Goal: Check status: Check status

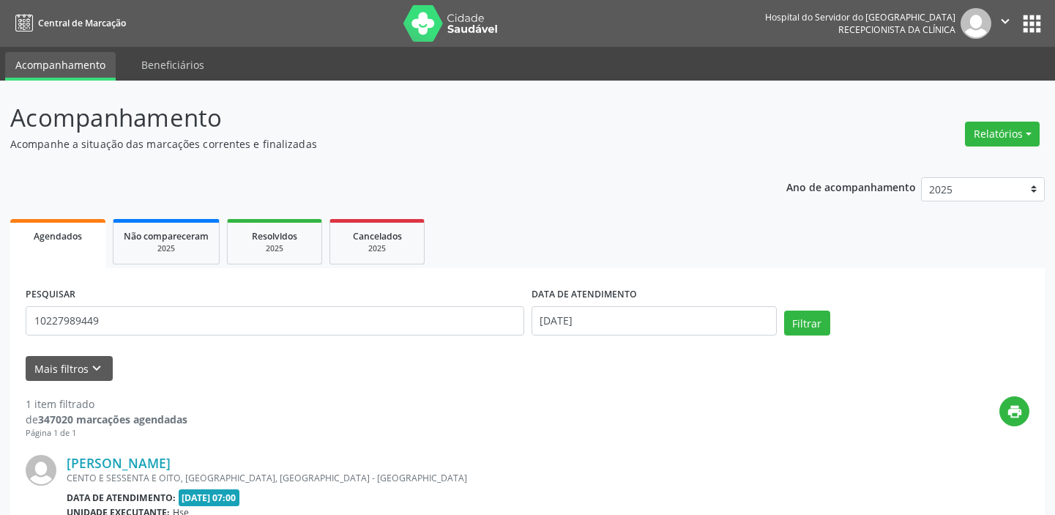
scroll to position [173, 0]
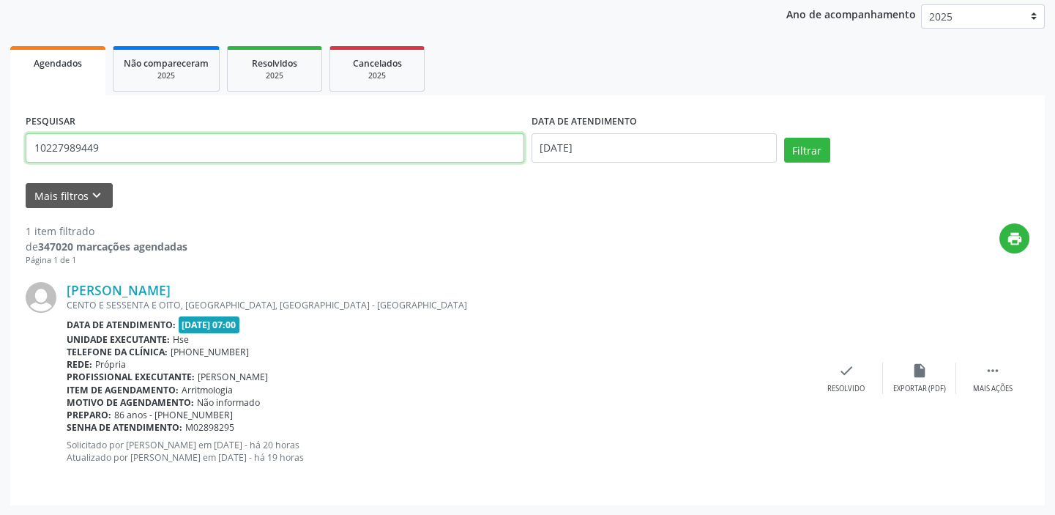
drag, startPoint x: 101, startPoint y: 147, endPoint x: 1, endPoint y: 149, distance: 100.3
click at [1, 149] on div "Acompanhamento Acompanhe a situação das marcações correntes e finalizadas Relat…" at bounding box center [527, 212] width 1055 height 608
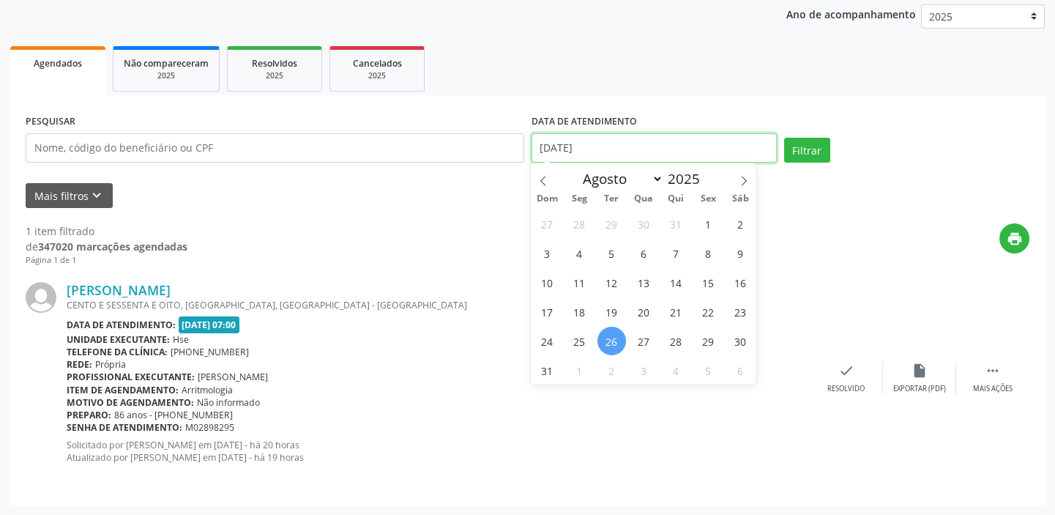
drag, startPoint x: 600, startPoint y: 143, endPoint x: 505, endPoint y: 148, distance: 95.3
click at [479, 140] on div "PESQUISAR DATA DE ATENDIMENTO [DATE] Filtrar" at bounding box center [527, 142] width 1011 height 62
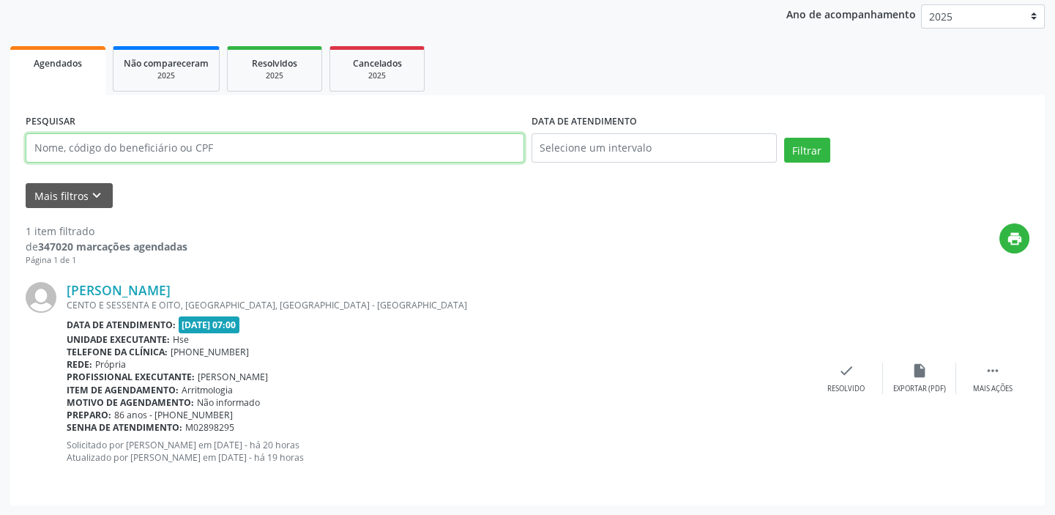
click at [175, 142] on input "text" at bounding box center [275, 147] width 498 height 29
type input "[PERSON_NAME]"
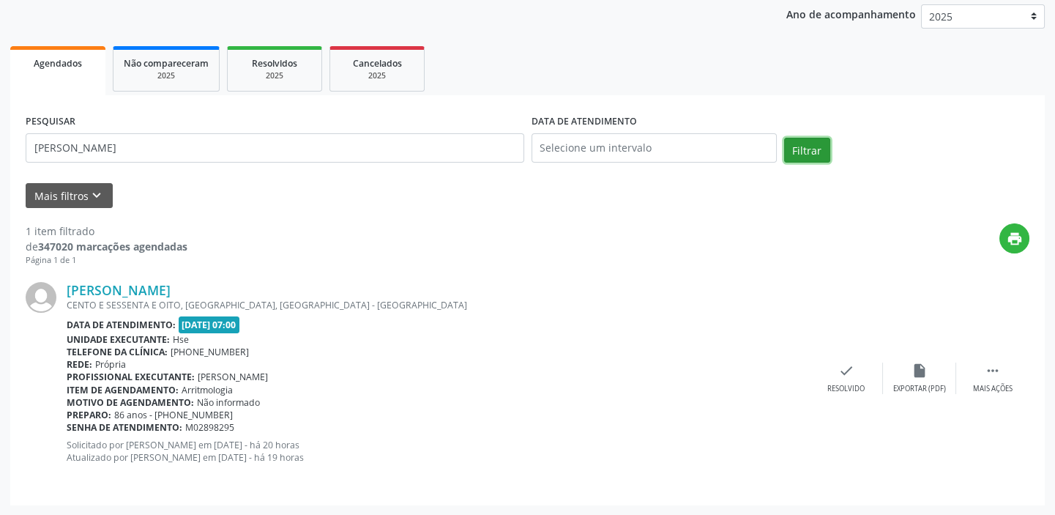
click at [815, 146] on button "Filtrar" at bounding box center [807, 150] width 46 height 25
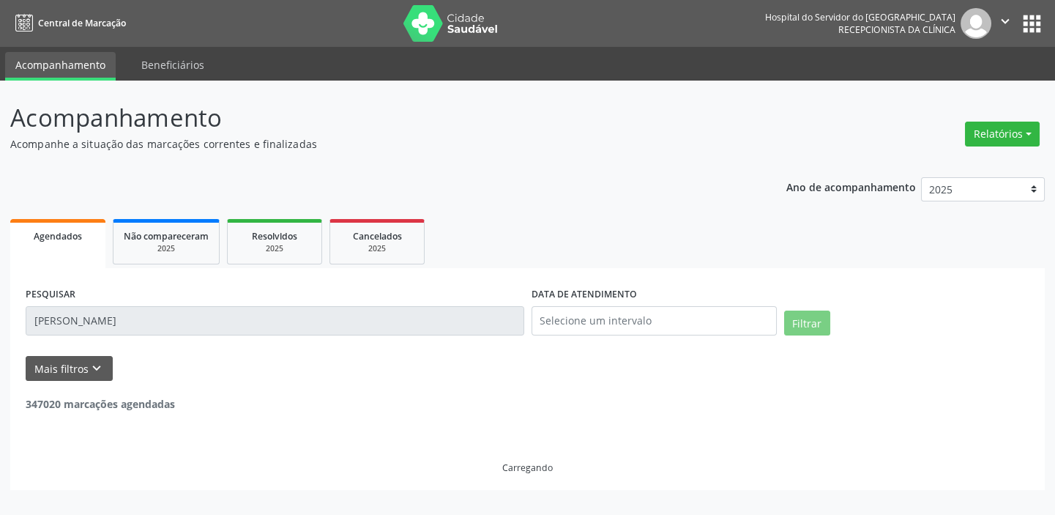
scroll to position [0, 0]
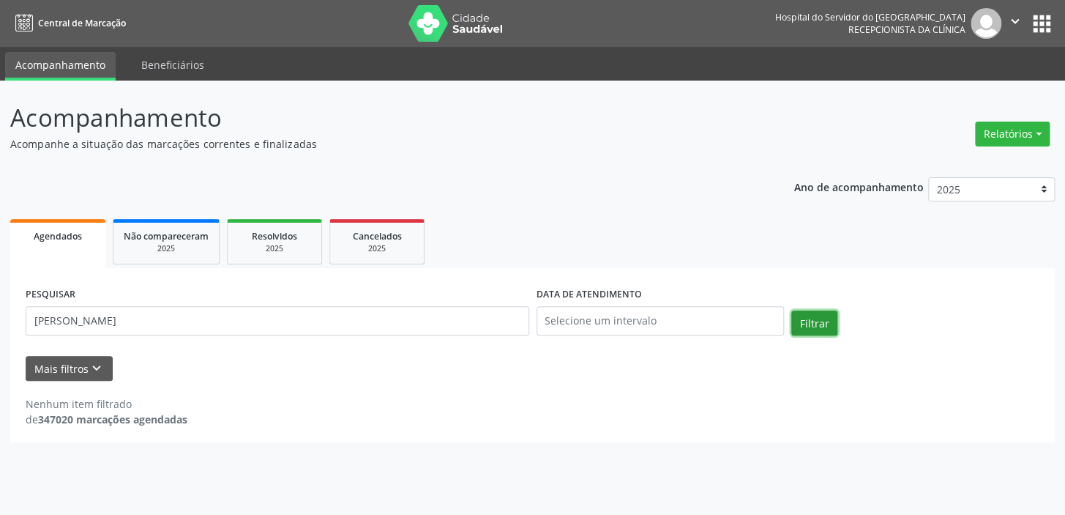
click at [824, 315] on button "Filtrar" at bounding box center [814, 322] width 46 height 25
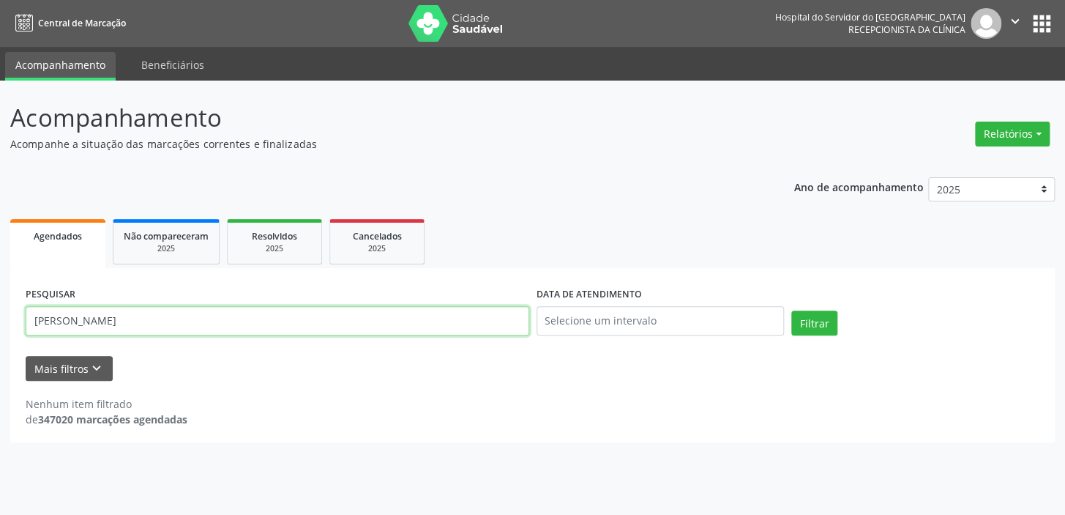
drag, startPoint x: 206, startPoint y: 321, endPoint x: 0, endPoint y: 310, distance: 206.7
click at [0, 310] on div "Acompanhamento Acompanhe a situação das marcações correntes e finalizadas Relat…" at bounding box center [532, 298] width 1065 height 434
type input "5669059400"
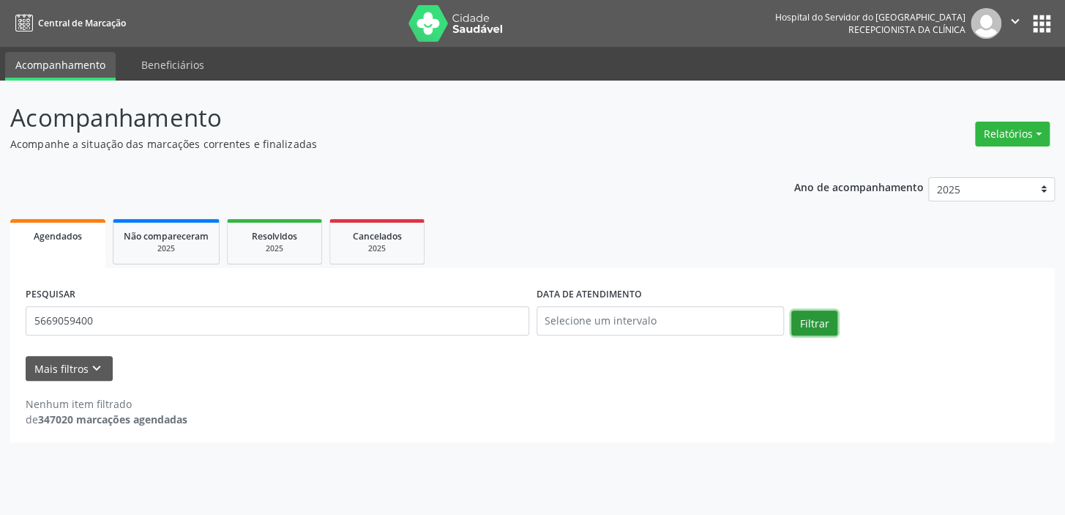
click at [807, 321] on button "Filtrar" at bounding box center [814, 322] width 46 height 25
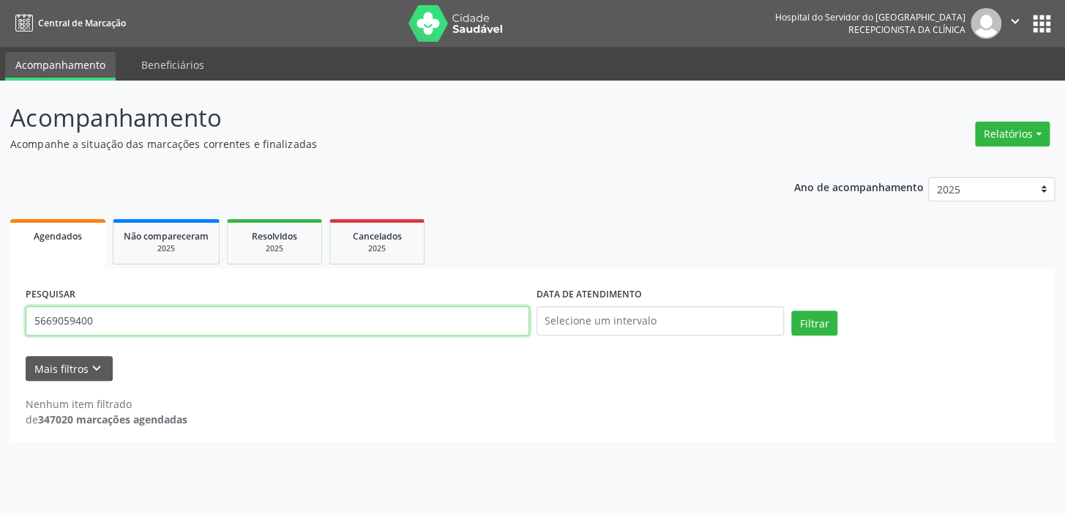
drag, startPoint x: 190, startPoint y: 323, endPoint x: 0, endPoint y: 259, distance: 200.7
click at [0, 259] on div "Acompanhamento Acompanhe a situação das marcações correntes e finalizadas Relat…" at bounding box center [532, 298] width 1065 height 434
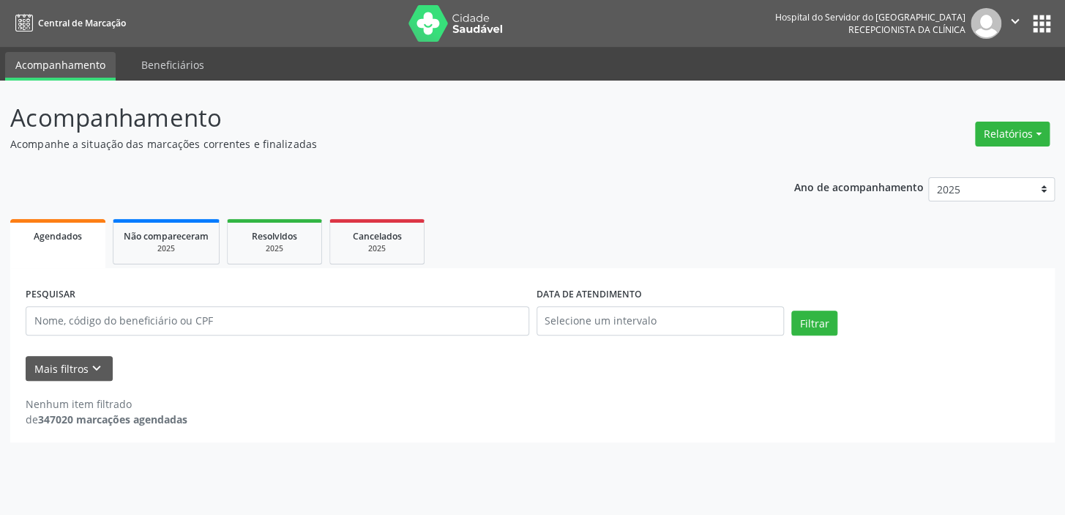
click at [707, 336] on div "DATA DE ATENDIMENTO" at bounding box center [660, 314] width 255 height 62
click at [705, 328] on input "text" at bounding box center [661, 320] width 248 height 29
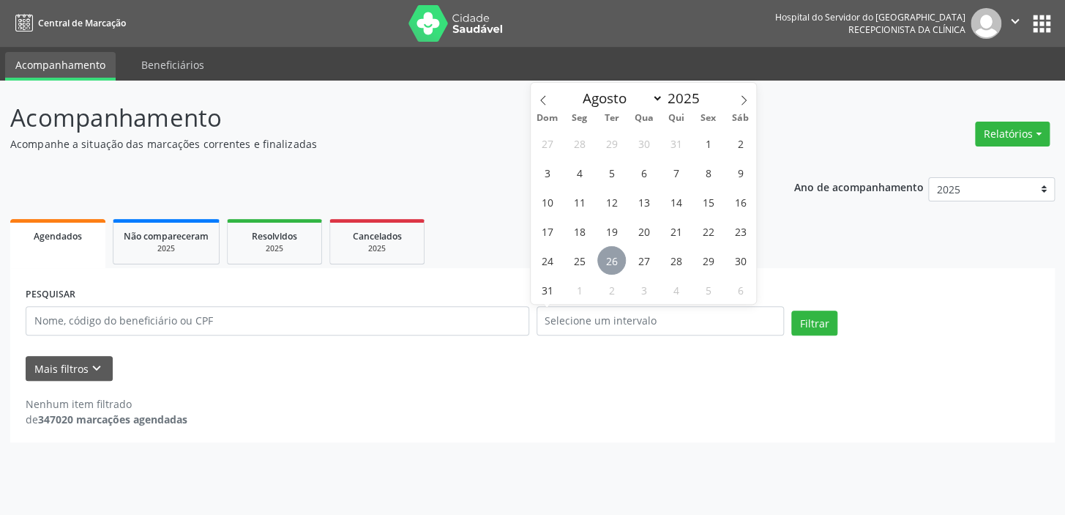
click at [617, 264] on span "26" at bounding box center [611, 260] width 29 height 29
type input "[DATE]"
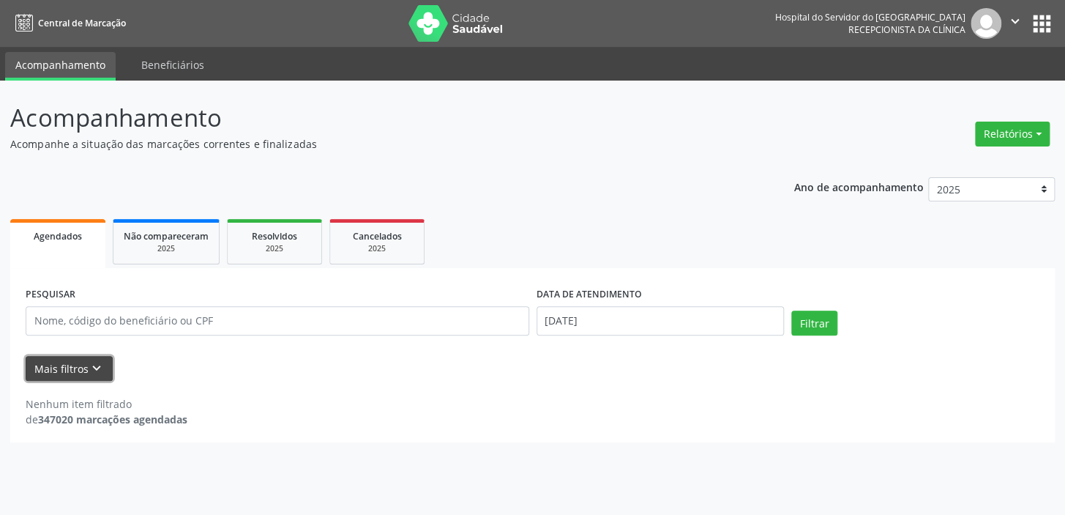
click at [84, 361] on button "Mais filtros keyboard_arrow_down" at bounding box center [69, 369] width 87 height 26
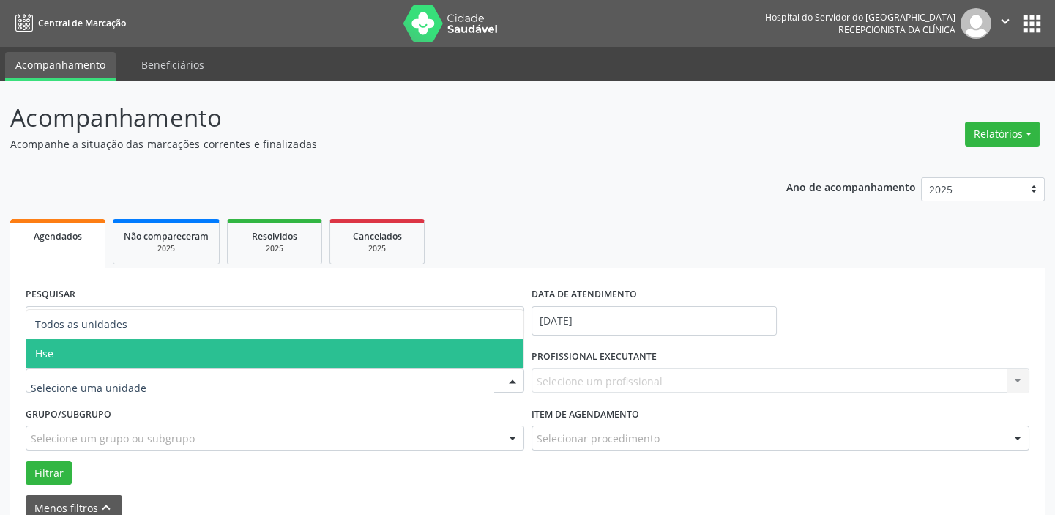
click at [97, 351] on span "Hse" at bounding box center [274, 353] width 497 height 29
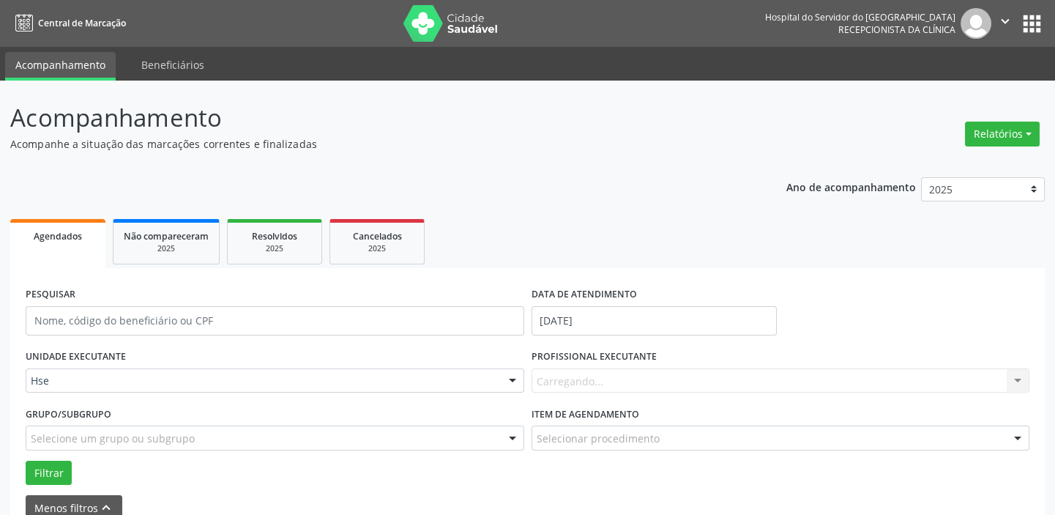
click at [577, 381] on div "Carregando... Nenhum resultado encontrado para: " " Não há nenhuma opção para s…" at bounding box center [780, 380] width 498 height 25
click at [625, 370] on div "Selecione um profissional" at bounding box center [780, 380] width 498 height 25
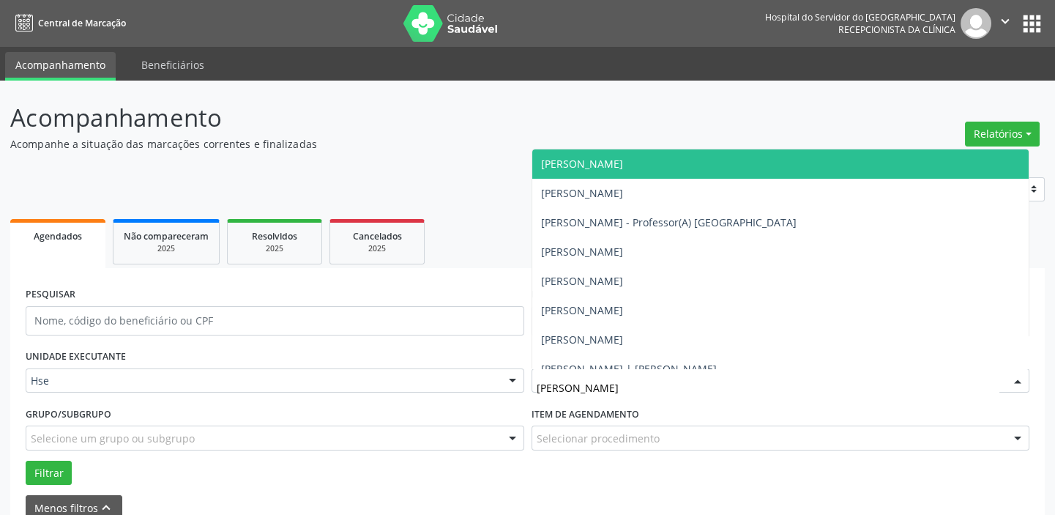
type input "[PERSON_NAME]"
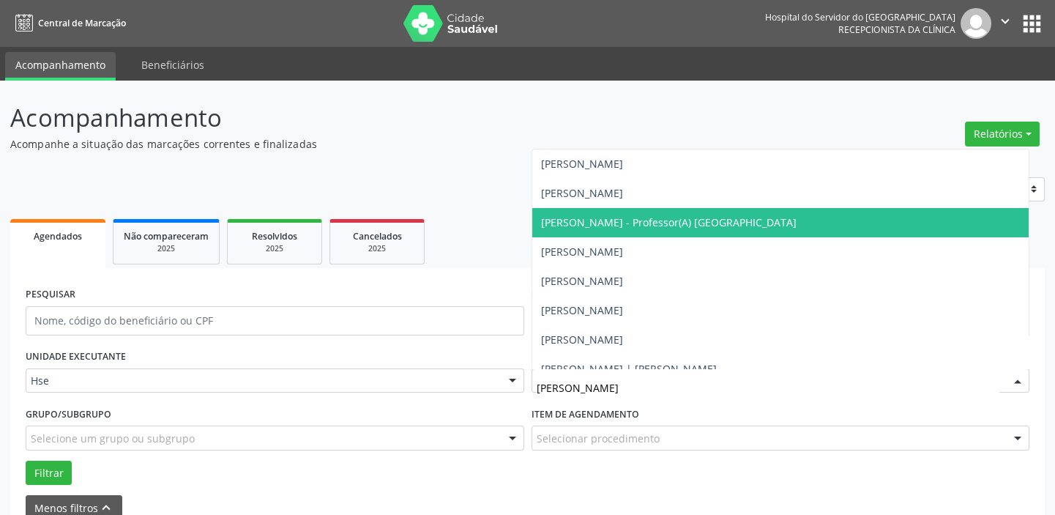
click at [676, 223] on span "[PERSON_NAME] - Professor(A) [GEOGRAPHIC_DATA]" at bounding box center [668, 222] width 255 height 14
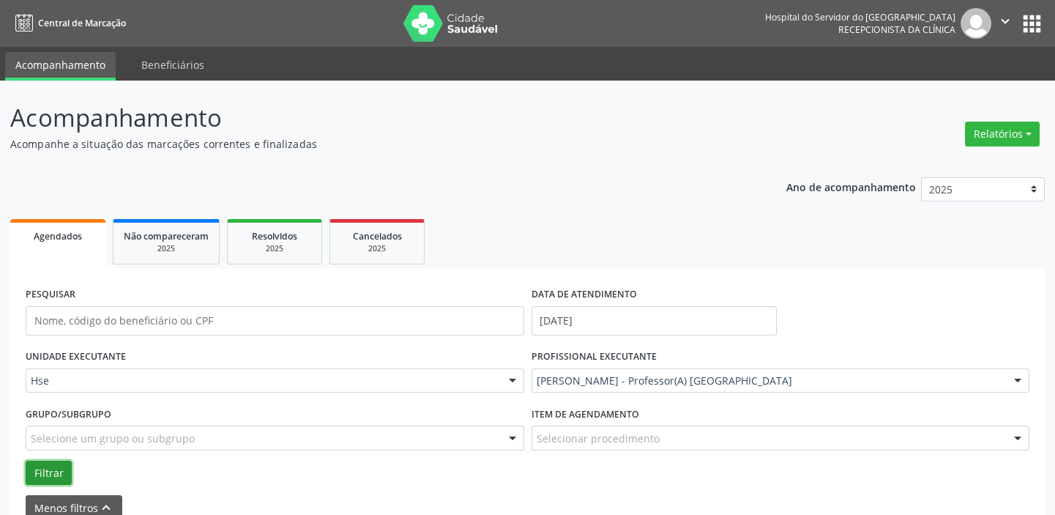
click at [43, 466] on button "Filtrar" at bounding box center [49, 472] width 46 height 25
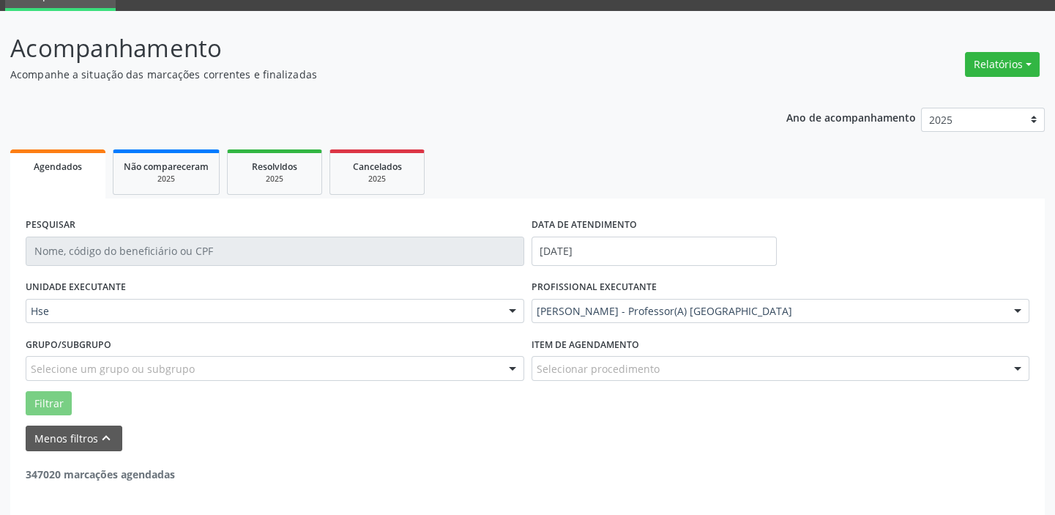
scroll to position [124, 0]
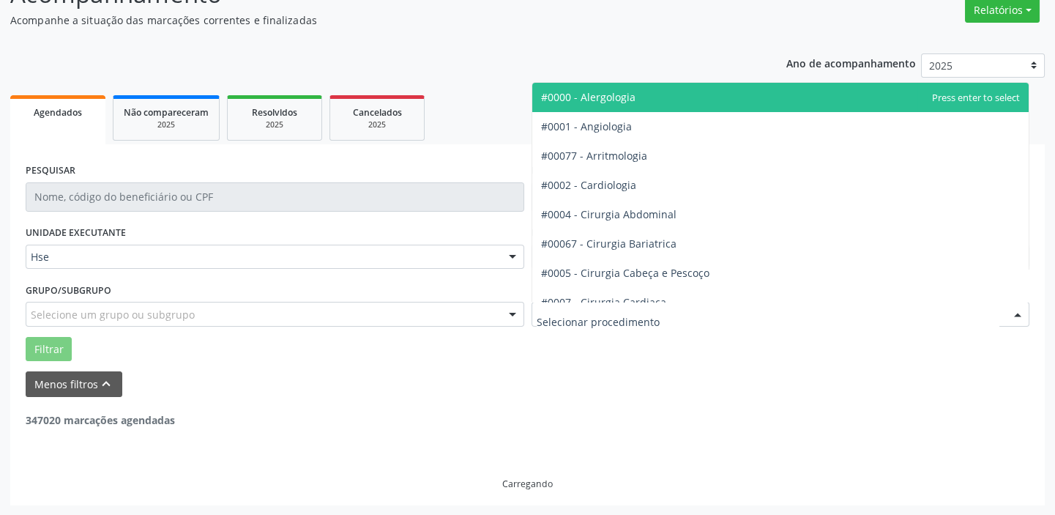
click at [1014, 316] on div at bounding box center [1017, 314] width 22 height 25
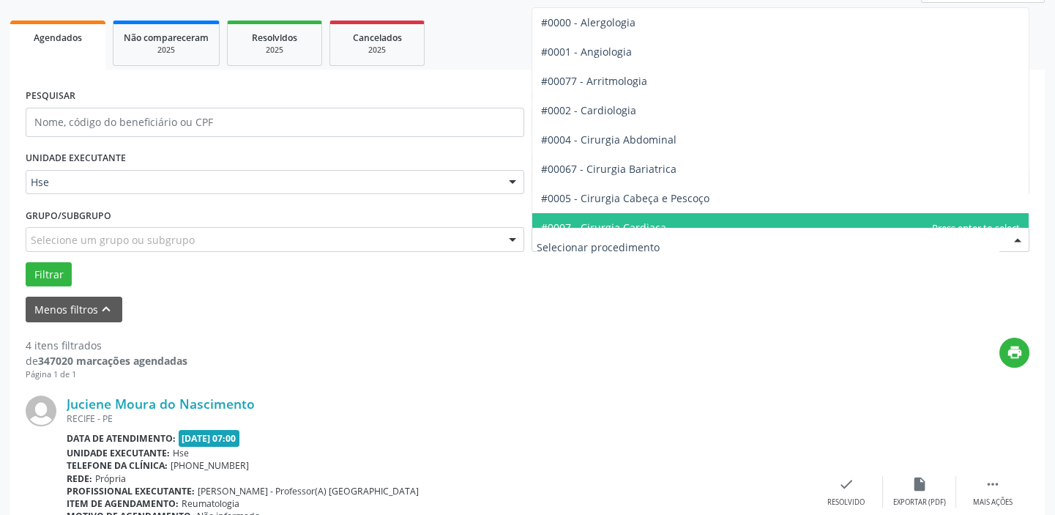
scroll to position [256, 0]
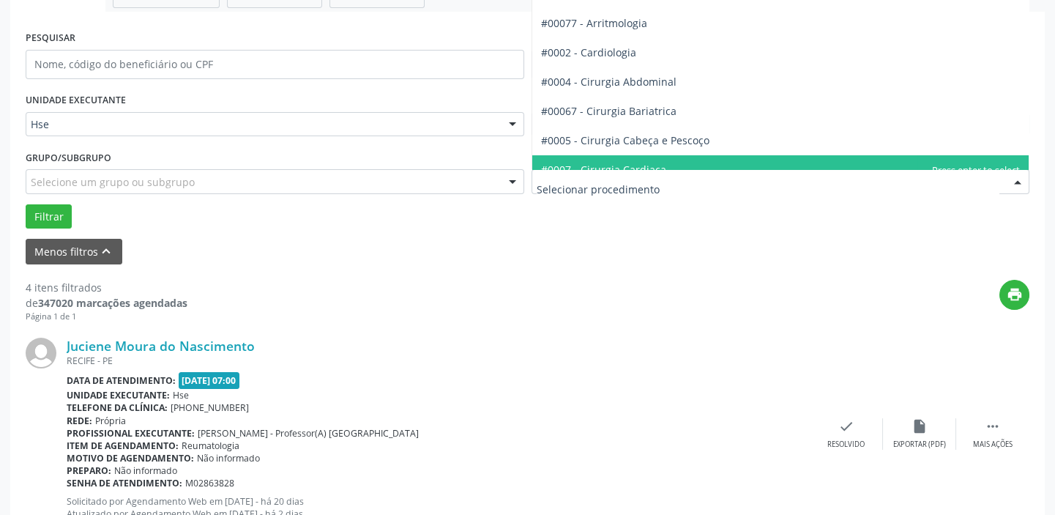
click at [925, 209] on div "Filtrar" at bounding box center [527, 216] width 1011 height 25
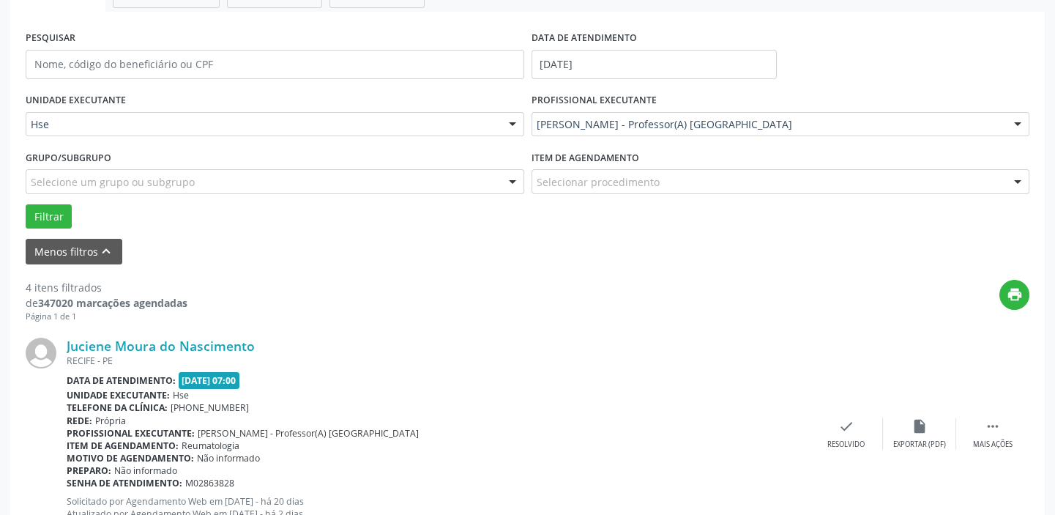
click at [724, 173] on div "Selecionar procedimento" at bounding box center [780, 181] width 498 height 25
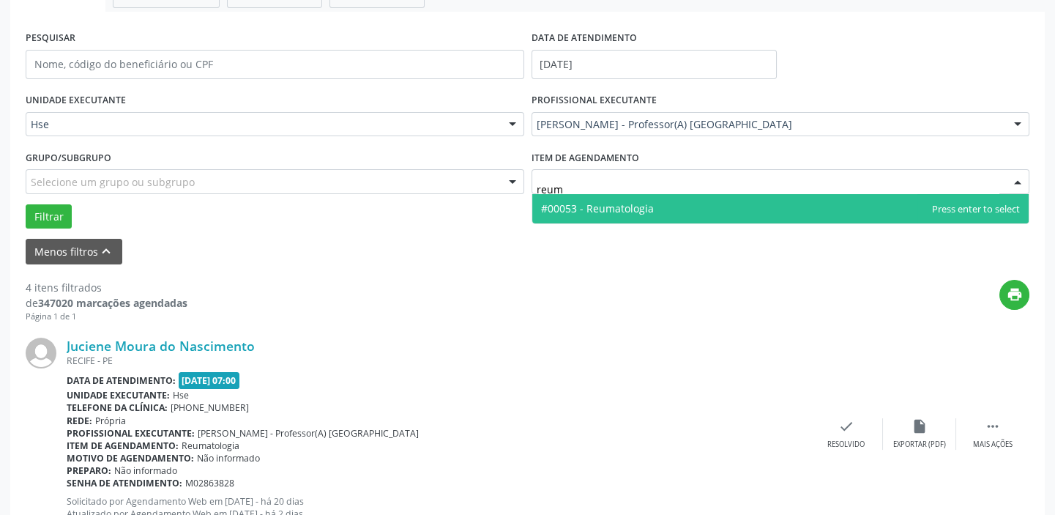
type input "reuma"
click at [706, 212] on span "#00053 - Reumatologia" at bounding box center [780, 208] width 497 height 29
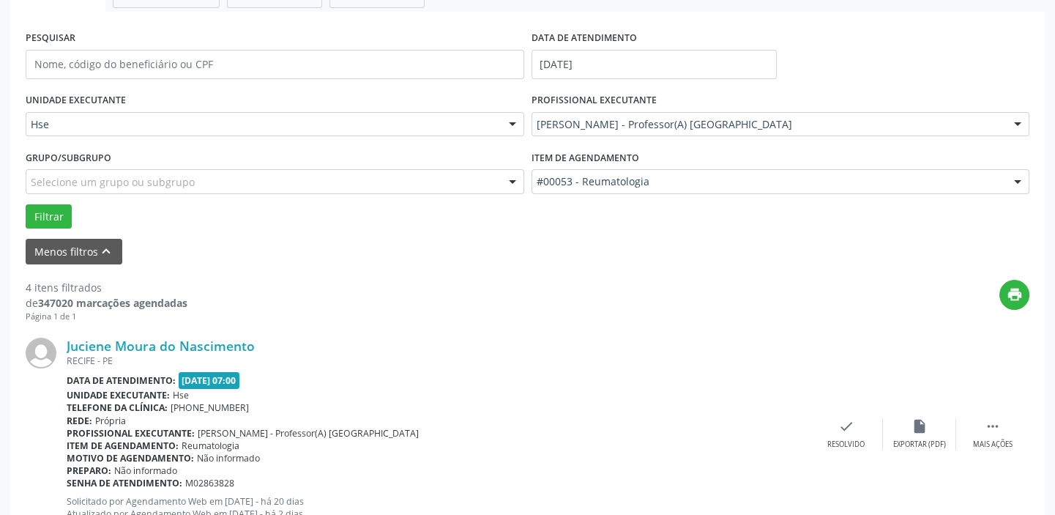
click at [72, 211] on div "Filtrar" at bounding box center [527, 216] width 1011 height 25
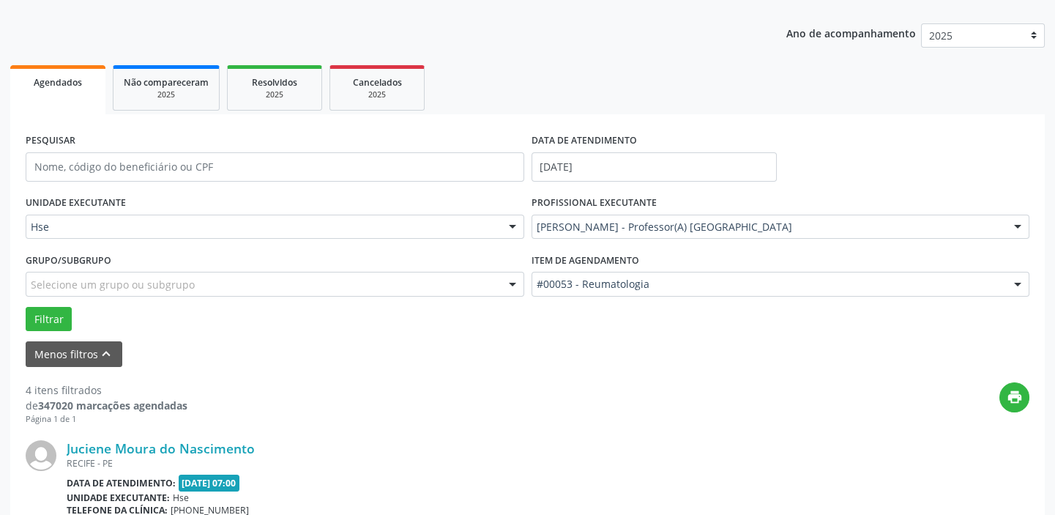
scroll to position [124, 0]
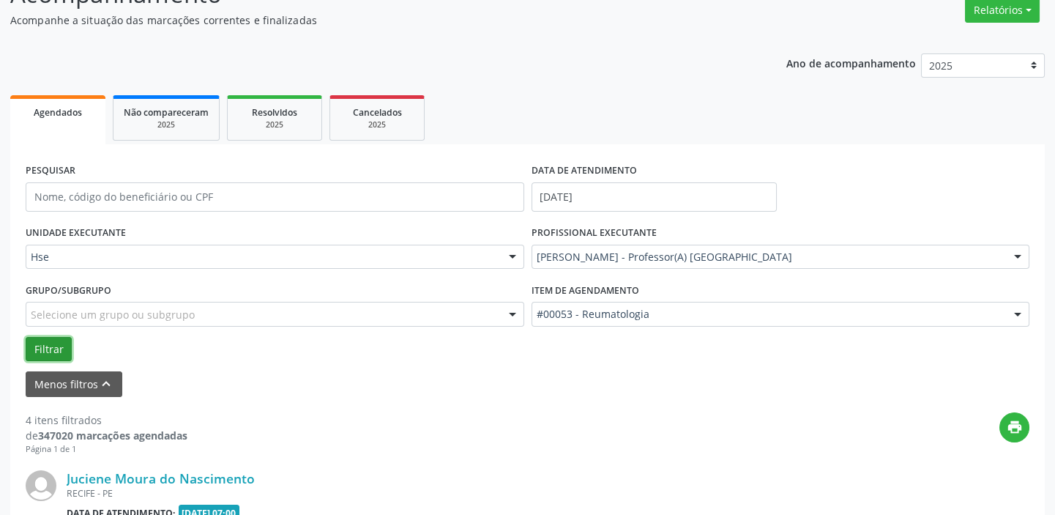
click at [53, 340] on button "Filtrar" at bounding box center [49, 349] width 46 height 25
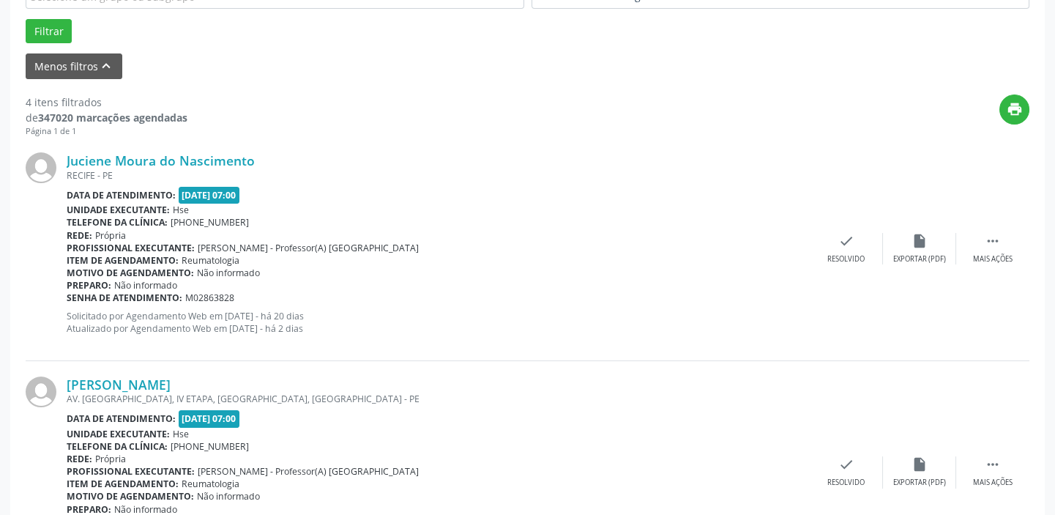
scroll to position [323, 0]
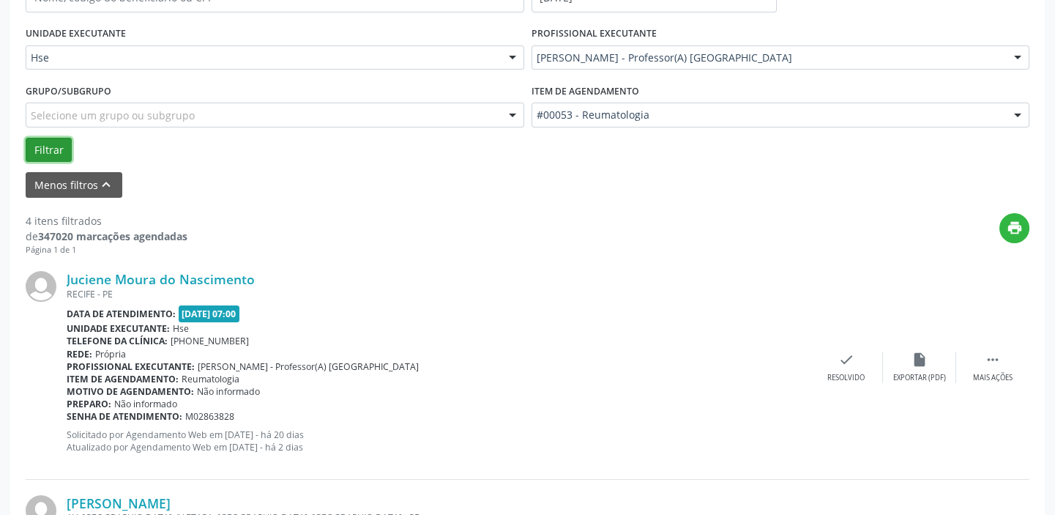
click at [56, 138] on button "Filtrar" at bounding box center [49, 150] width 46 height 25
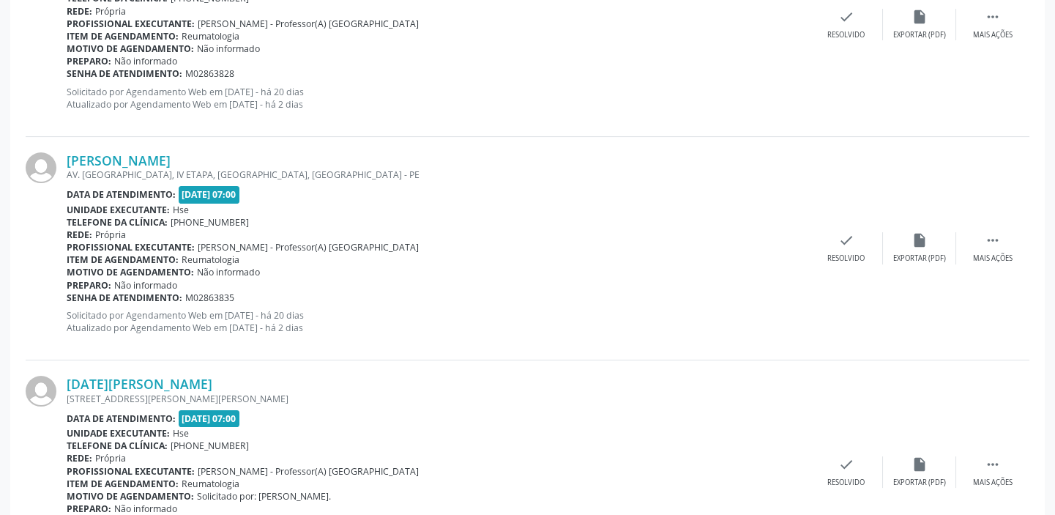
scroll to position [399, 0]
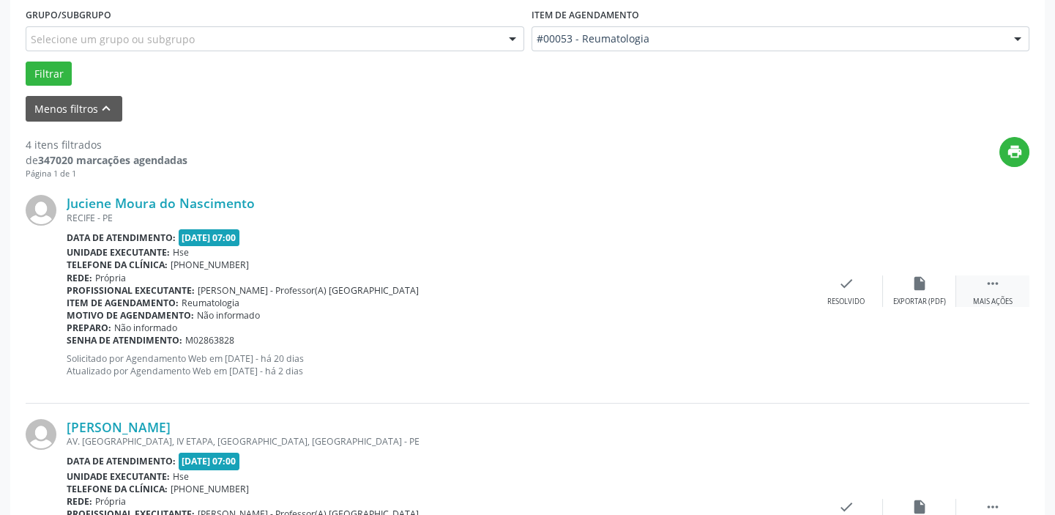
click at [976, 280] on div " Mais ações" at bounding box center [992, 290] width 73 height 31
click at [926, 294] on div "alarm_off Não compareceu" at bounding box center [919, 290] width 73 height 31
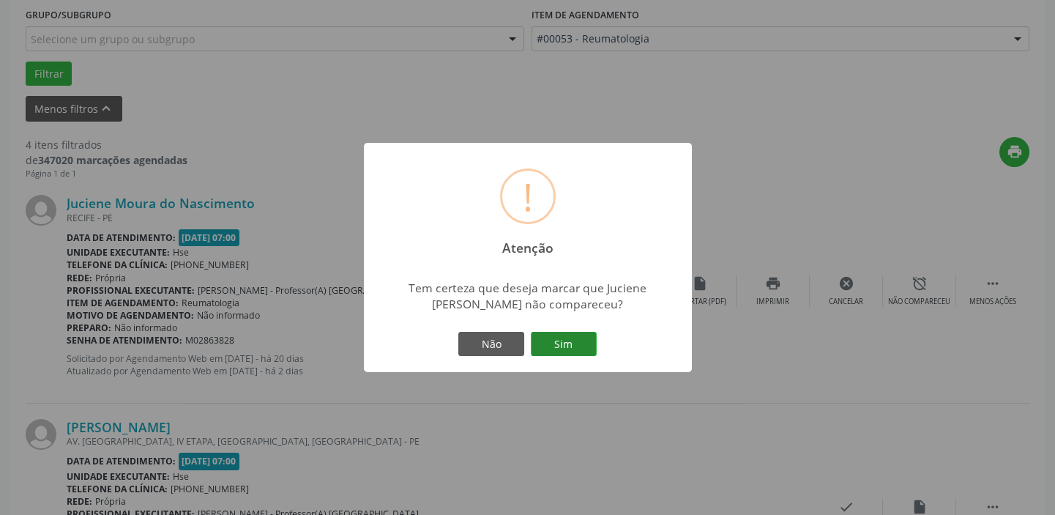
click at [546, 333] on button "Sim" at bounding box center [564, 344] width 66 height 25
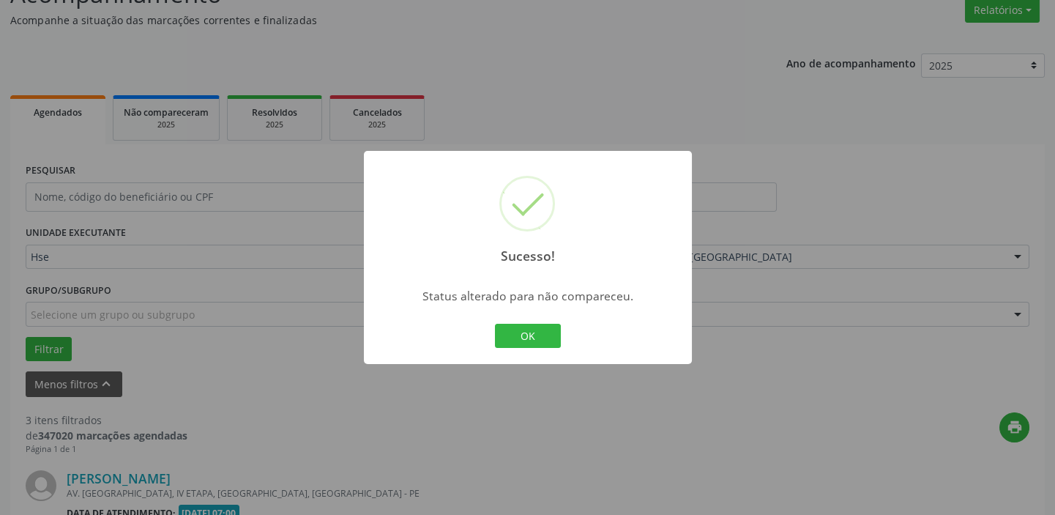
scroll to position [199, 0]
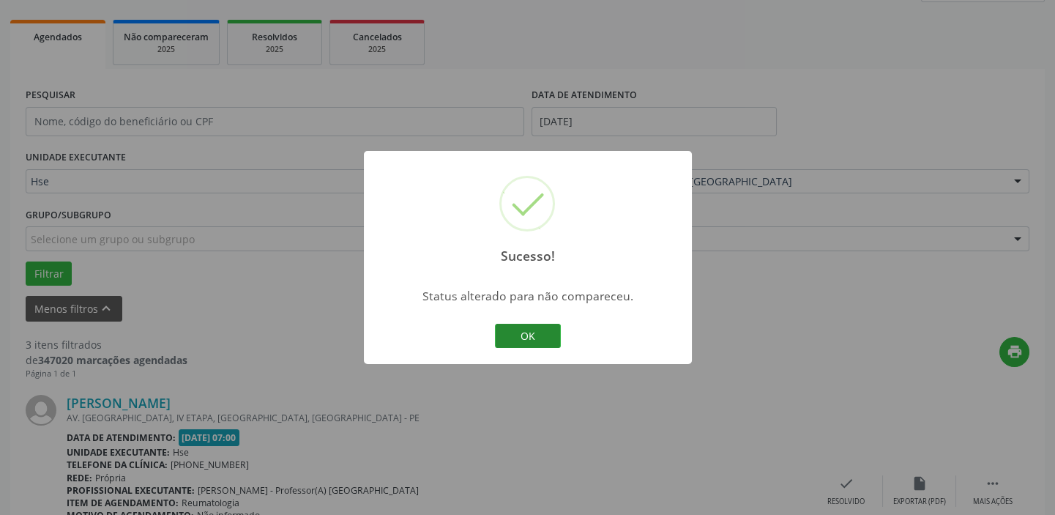
click at [528, 324] on button "OK" at bounding box center [528, 336] width 66 height 25
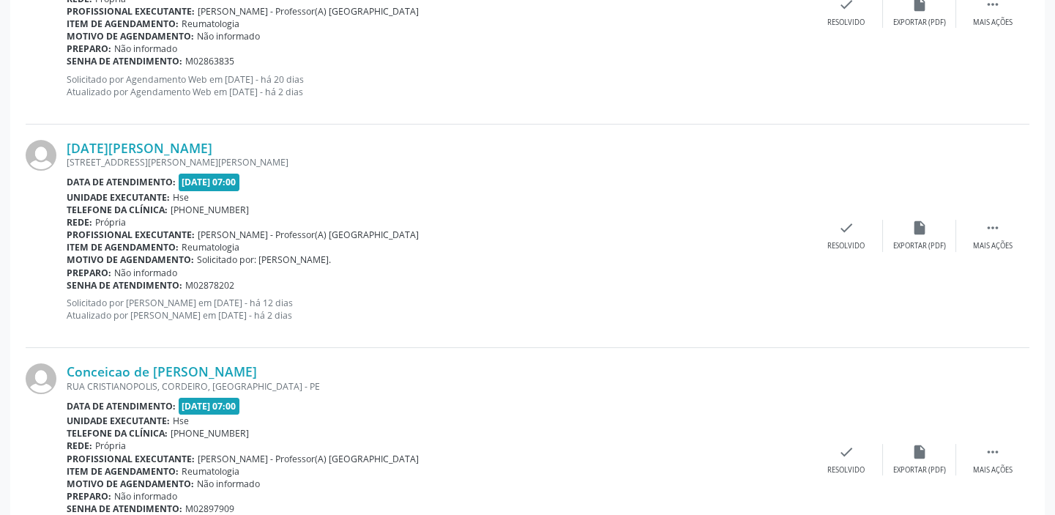
scroll to position [758, 0]
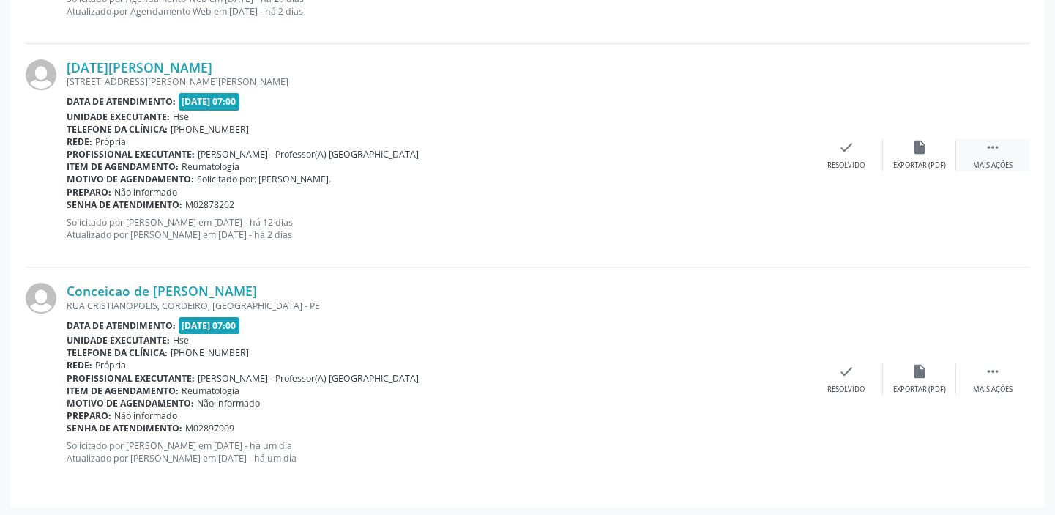
click at [990, 157] on div " Mais ações" at bounding box center [992, 154] width 73 height 31
click at [935, 154] on div "alarm_off Não compareceu" at bounding box center [919, 154] width 73 height 31
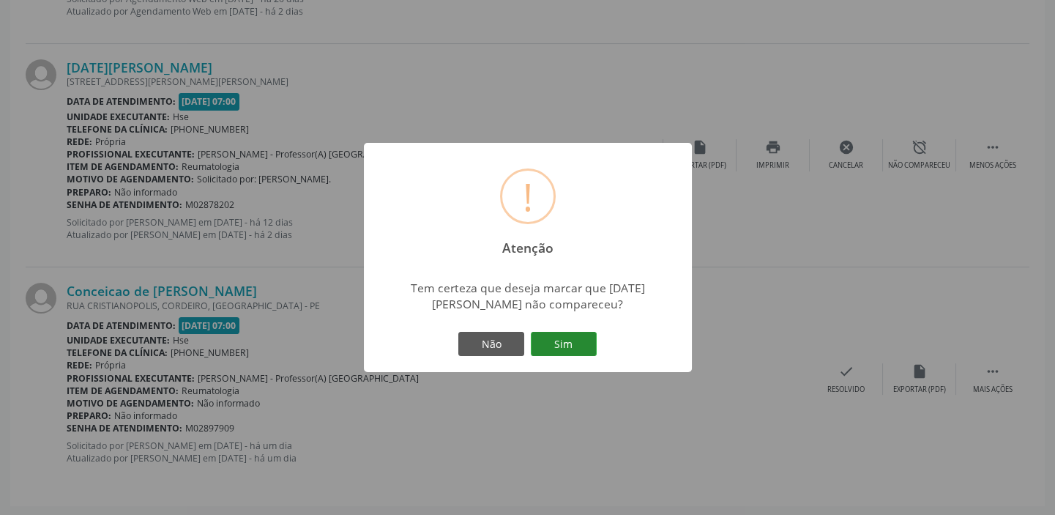
click at [584, 348] on button "Sim" at bounding box center [564, 344] width 66 height 25
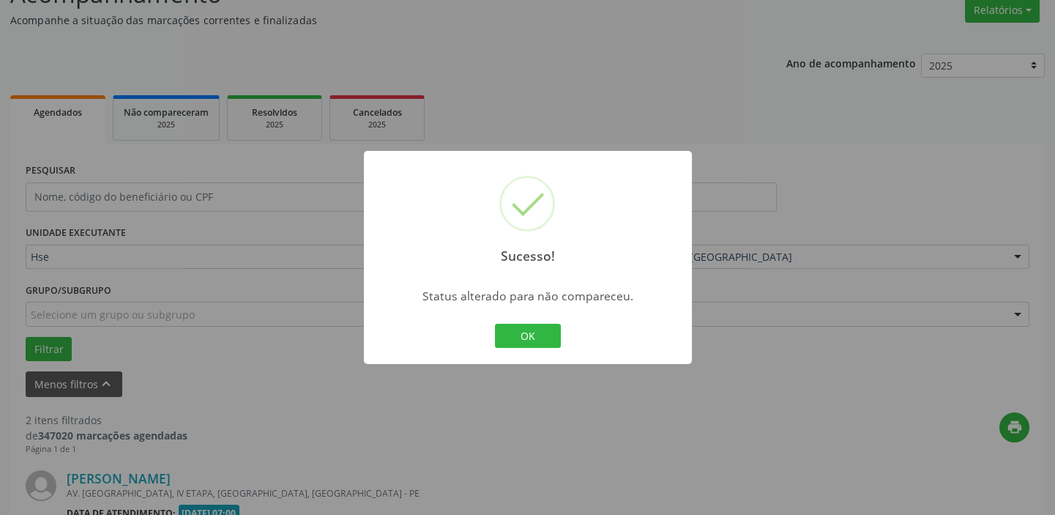
scroll to position [534, 0]
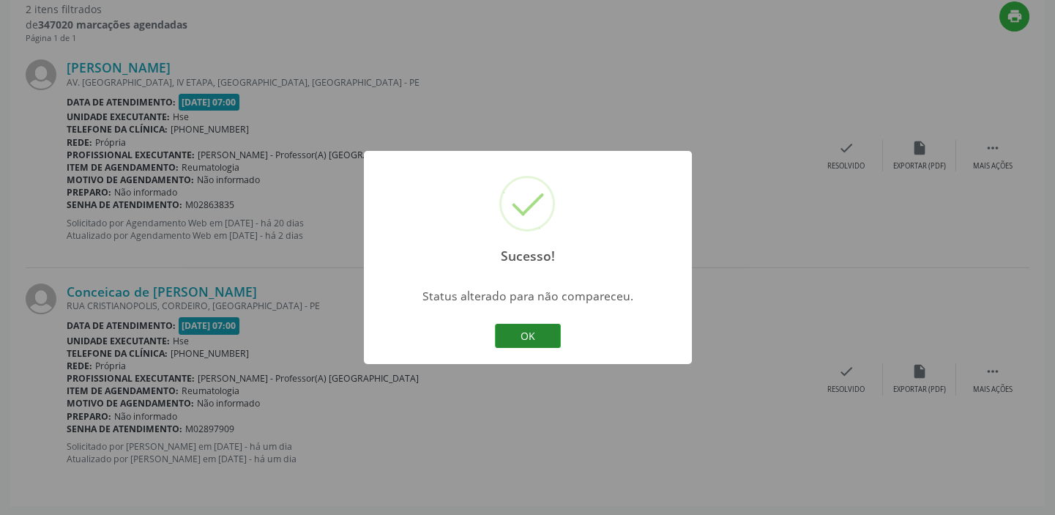
click at [520, 334] on button "OK" at bounding box center [528, 336] width 66 height 25
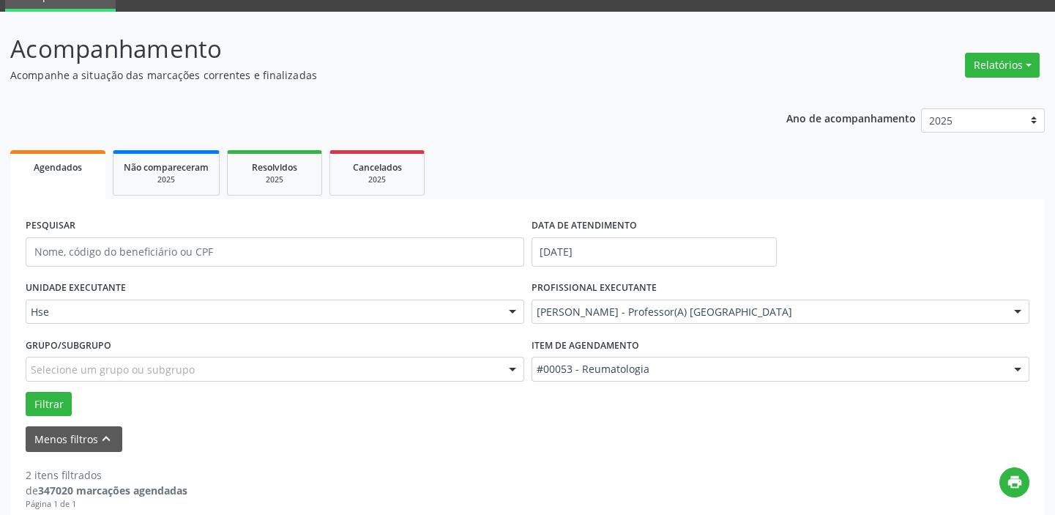
scroll to position [468, 0]
